Goal: Task Accomplishment & Management: Manage account settings

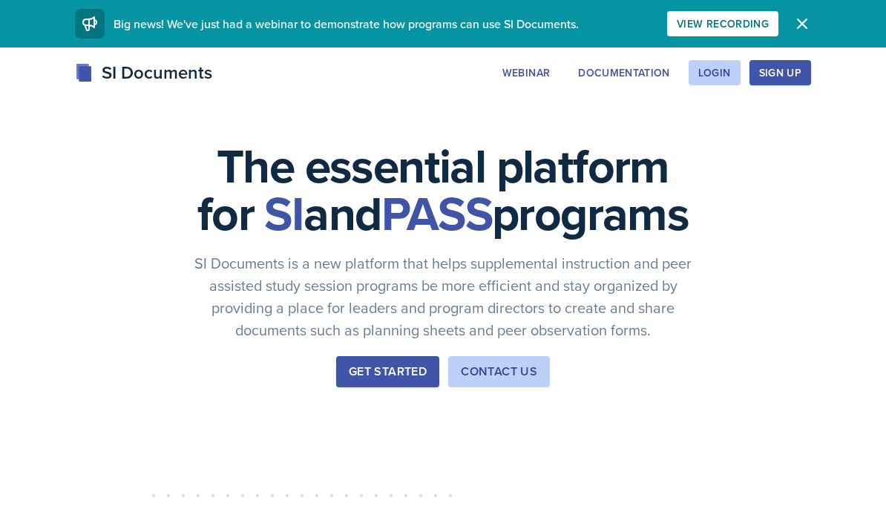
click at [715, 80] on button "Login" at bounding box center [715, 72] width 52 height 25
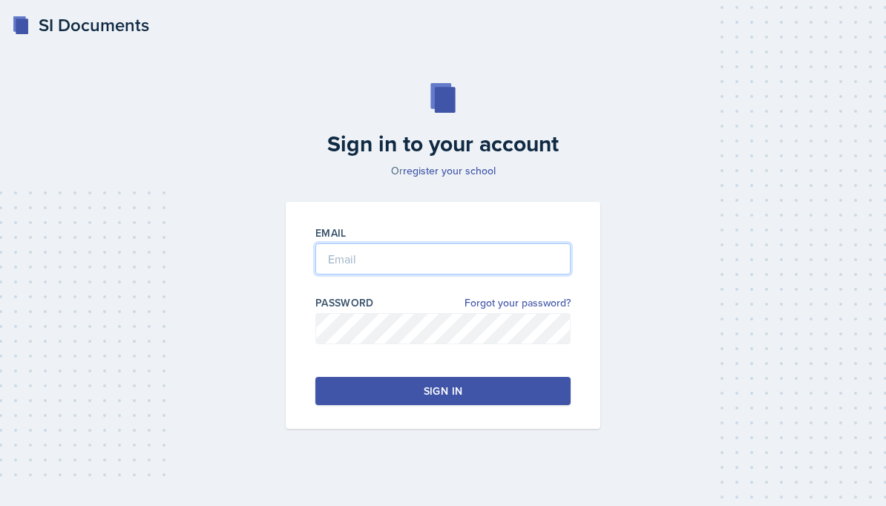
click at [485, 273] on input "email" at bounding box center [442, 258] width 255 height 31
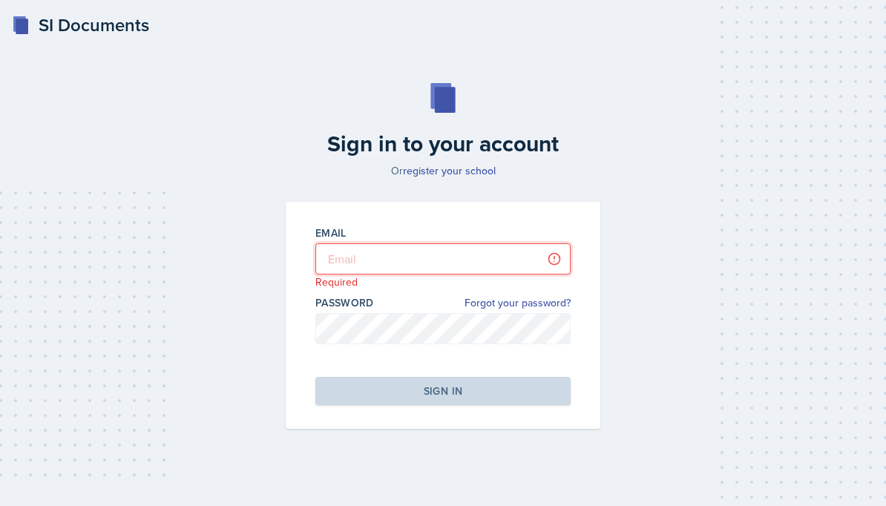
click at [429, 259] on input "email" at bounding box center [442, 258] width 255 height 31
type input "V"
click at [451, 266] on input "email" at bounding box center [442, 258] width 255 height 31
click at [453, 269] on input "email" at bounding box center [442, 258] width 255 height 31
click at [384, 266] on input "email" at bounding box center [442, 258] width 255 height 31
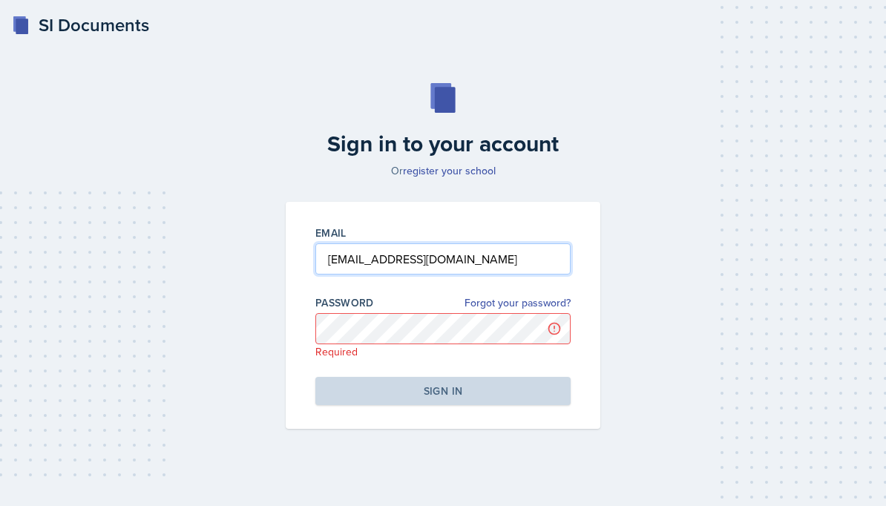
type input "[EMAIL_ADDRESS][DOMAIN_NAME]"
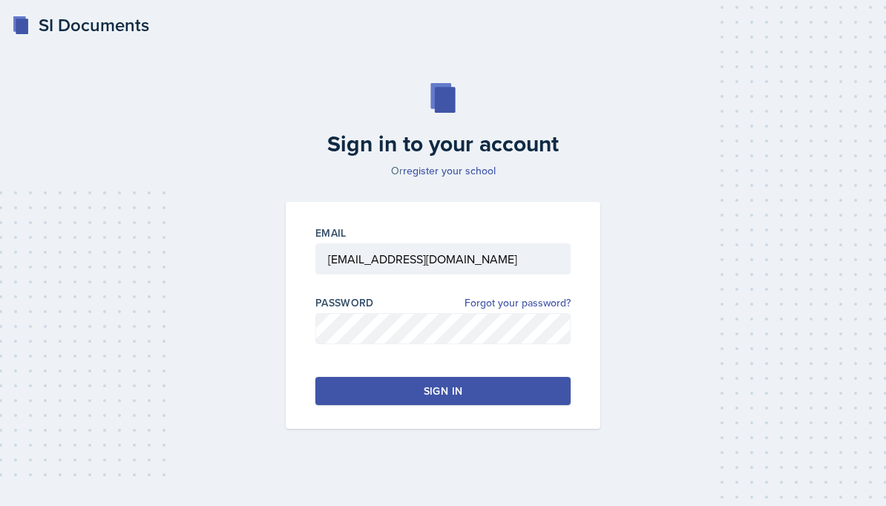
click at [437, 394] on div "Sign in" at bounding box center [443, 391] width 39 height 15
